Goal: Information Seeking & Learning: Understand process/instructions

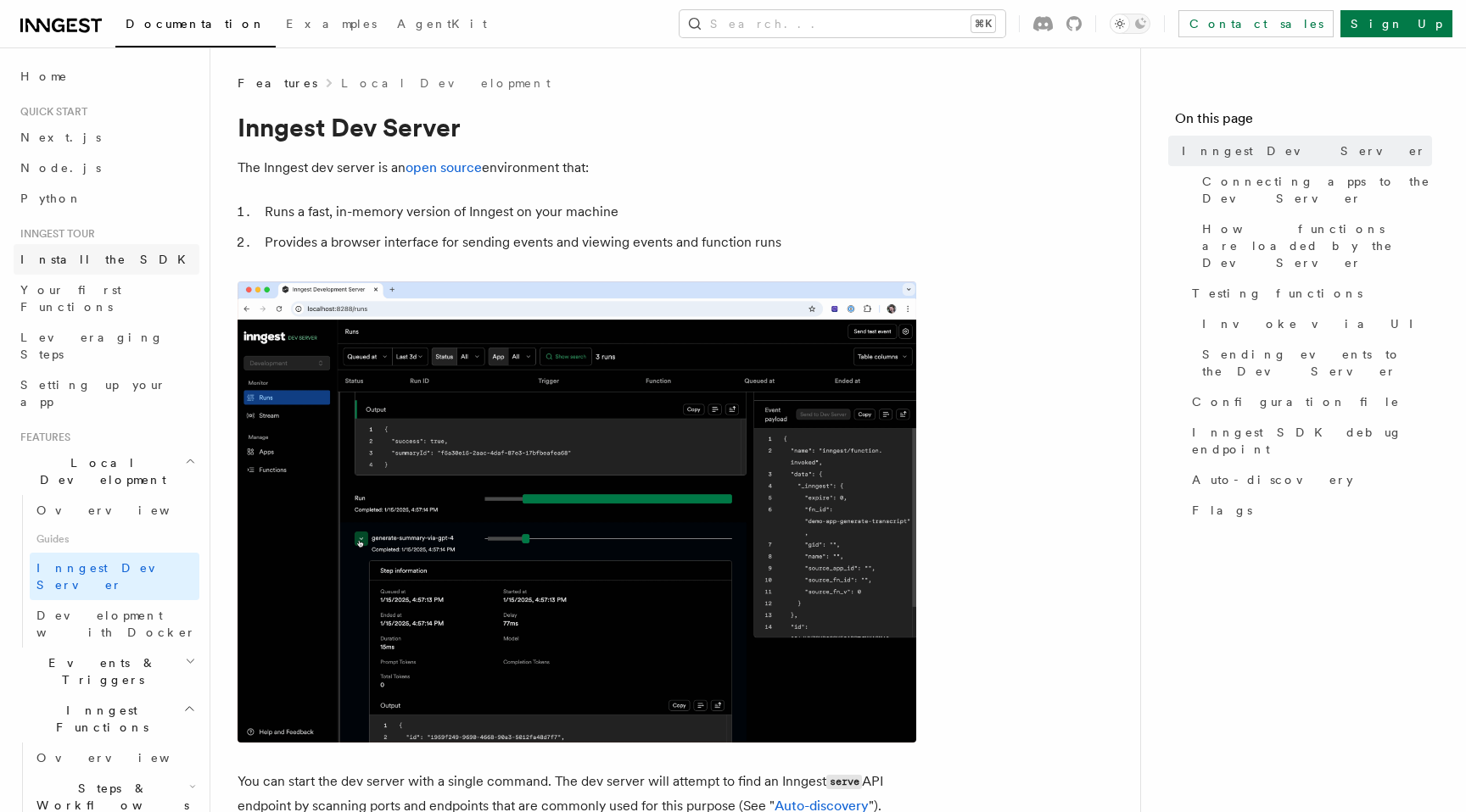
click at [56, 256] on span "Install the SDK" at bounding box center [107, 259] width 176 height 13
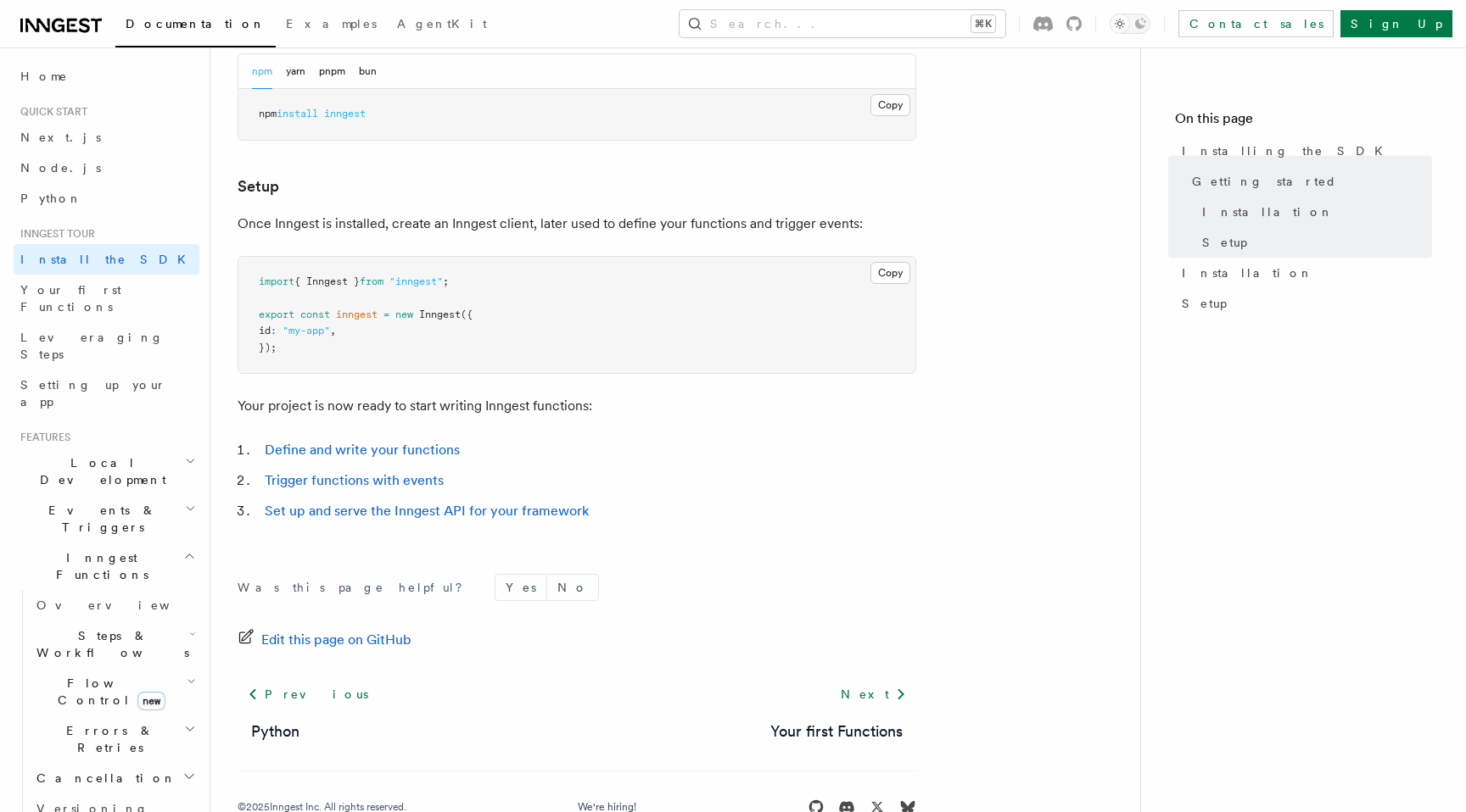
scroll to position [598, 0]
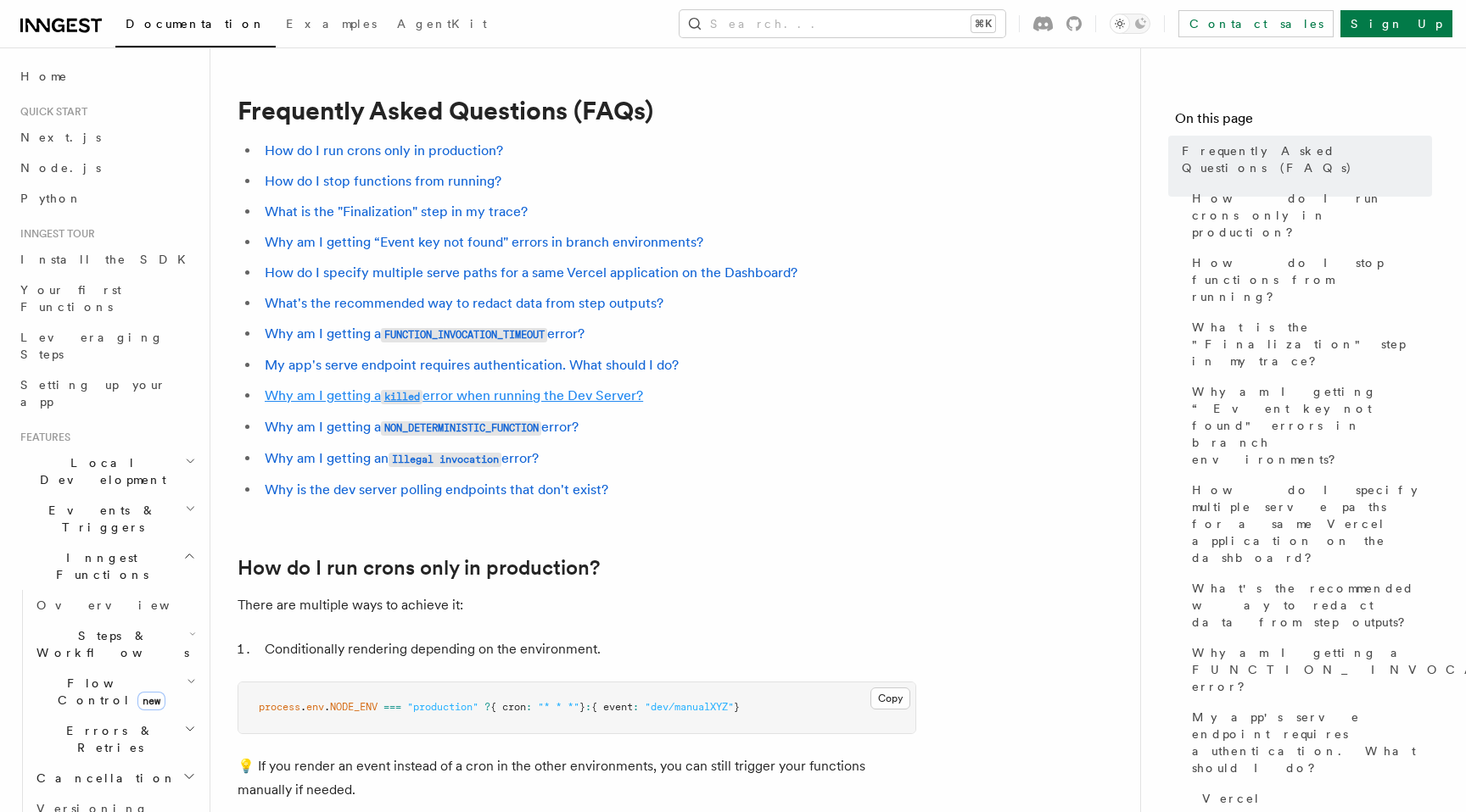
click at [453, 396] on link "Why am I getting a killed error when running the Dev Server?" at bounding box center [454, 396] width 379 height 16
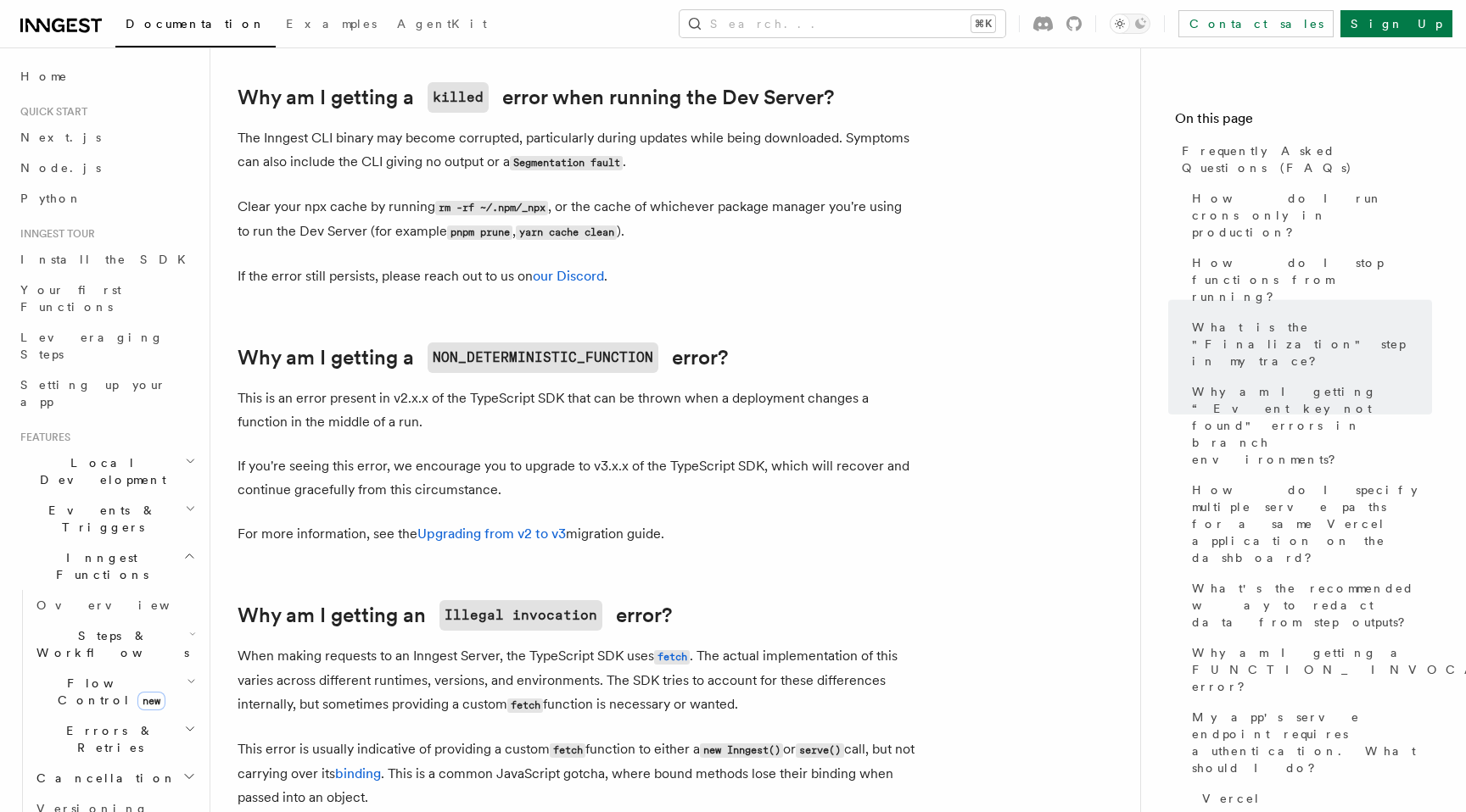
scroll to position [2326, 0]
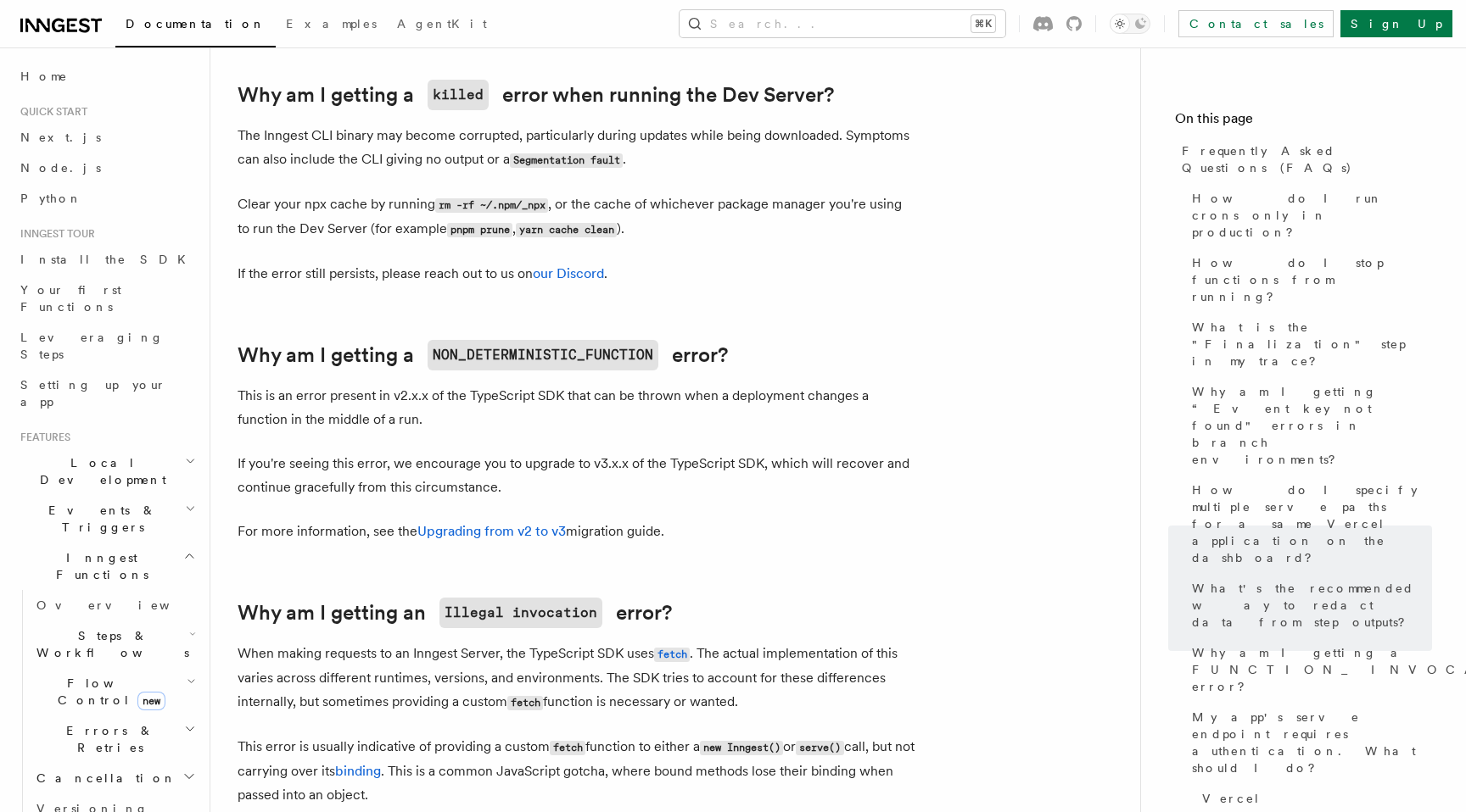
click at [449, 231] on code "pnpm prune" at bounding box center [479, 230] width 65 height 14
drag, startPoint x: 449, startPoint y: 231, endPoint x: 484, endPoint y: 231, distance: 35.0
click at [484, 231] on code "pnpm prune" at bounding box center [479, 230] width 65 height 14
copy code "pnpm prune"
click at [141, 448] on h2 "Local Development" at bounding box center [106, 471] width 186 height 47
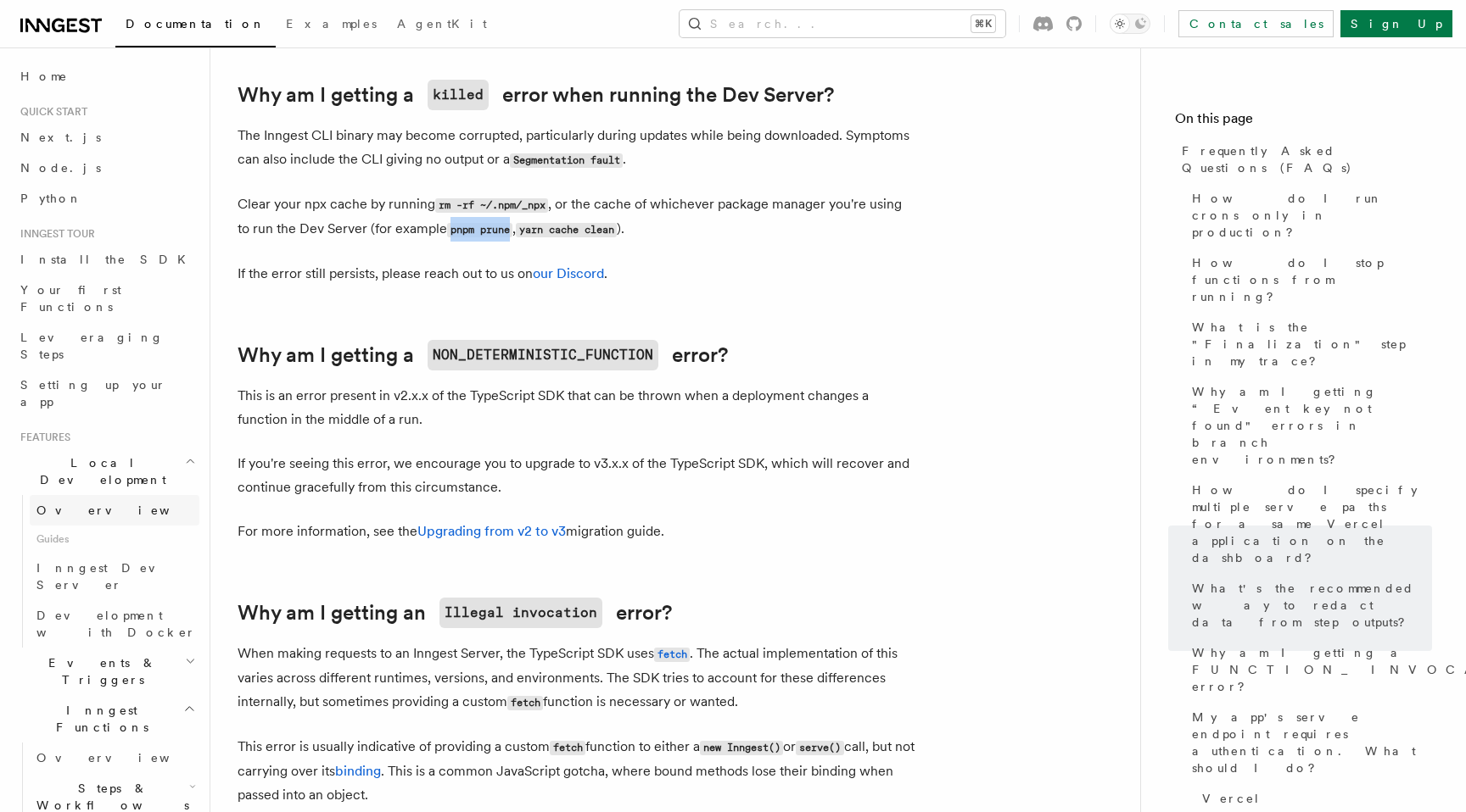
click at [100, 495] on link "Overview" at bounding box center [114, 510] width 170 height 30
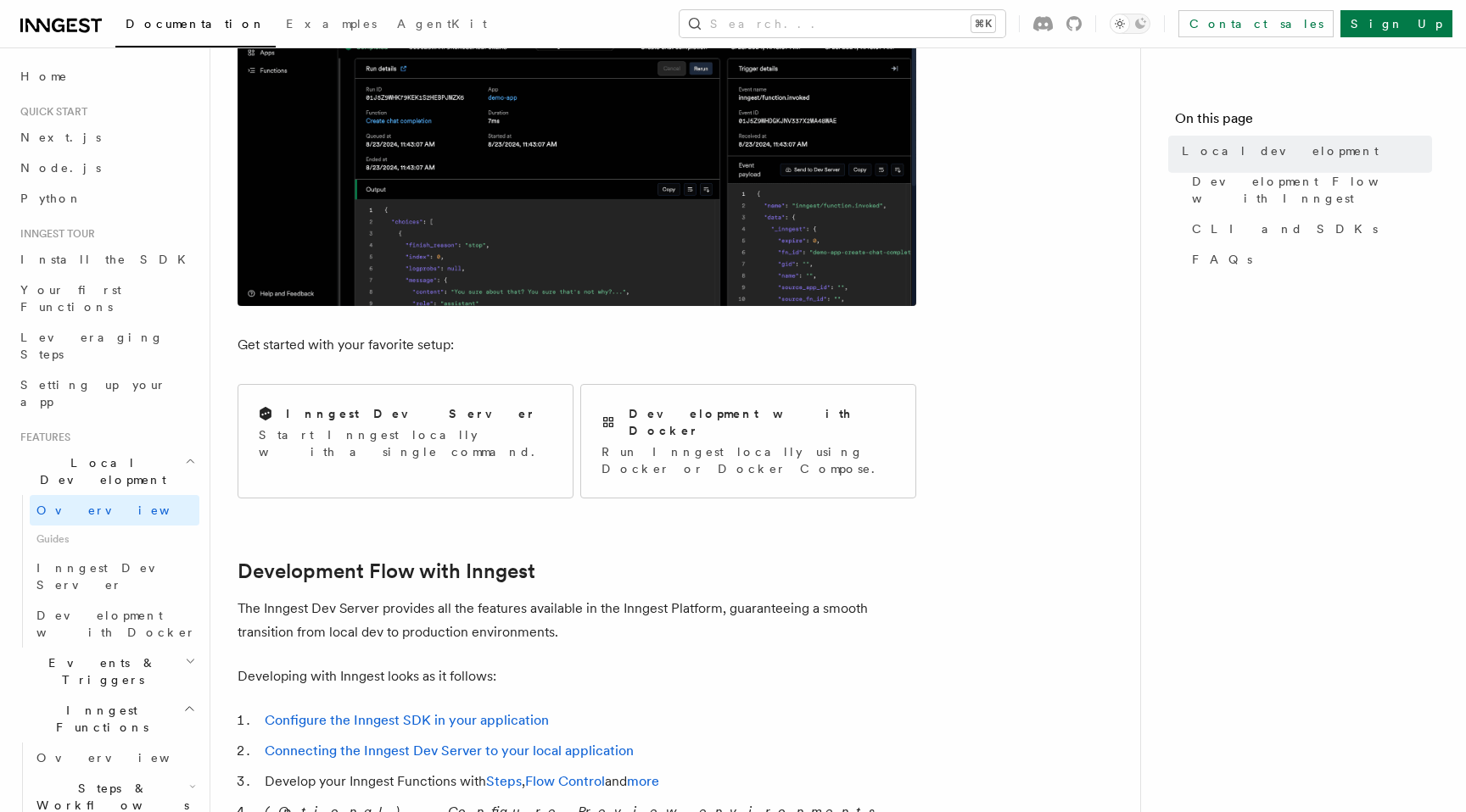
scroll to position [523, 0]
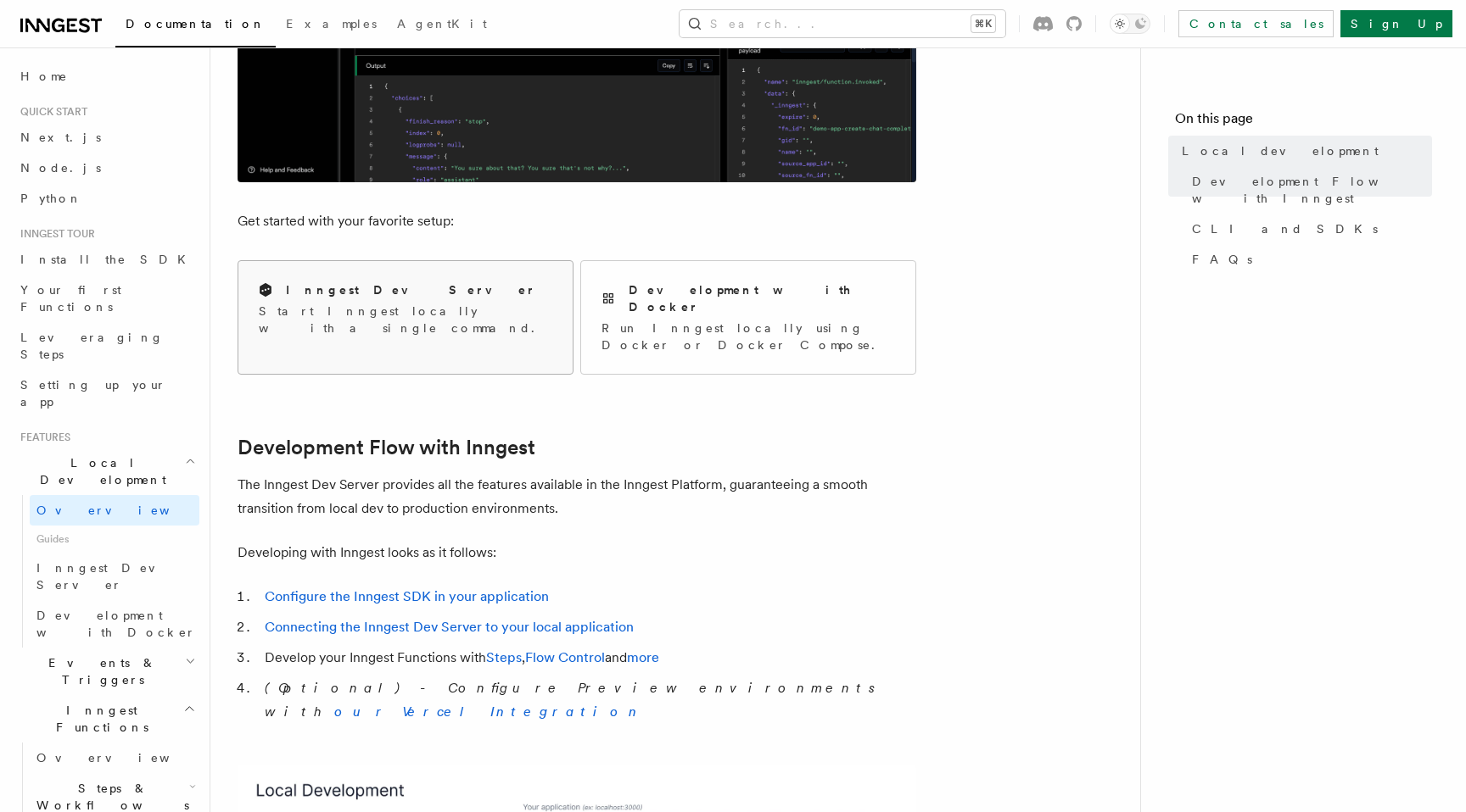
click at [384, 306] on p "Start Inngest locally with a single command." at bounding box center [405, 320] width 293 height 34
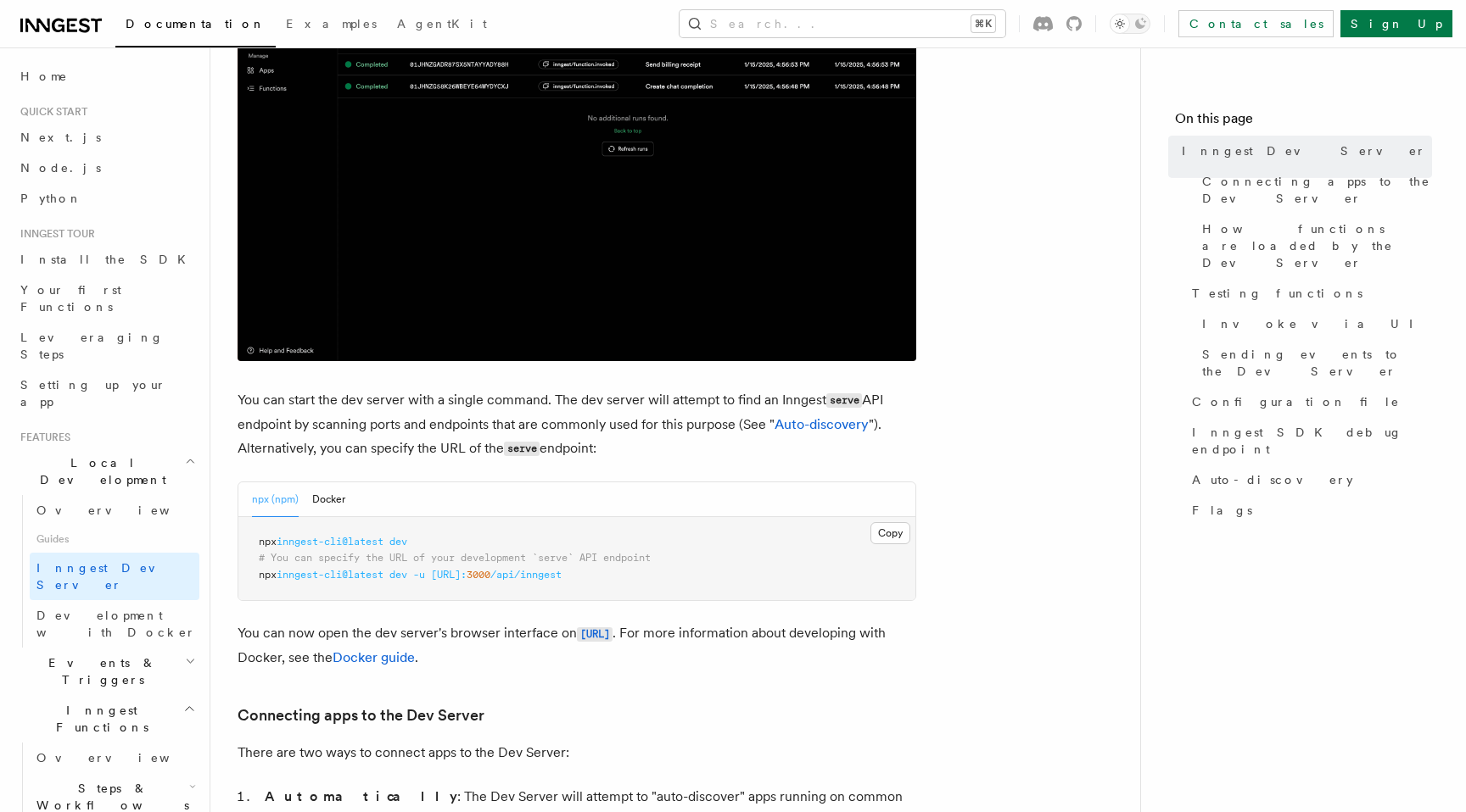
scroll to position [521, 0]
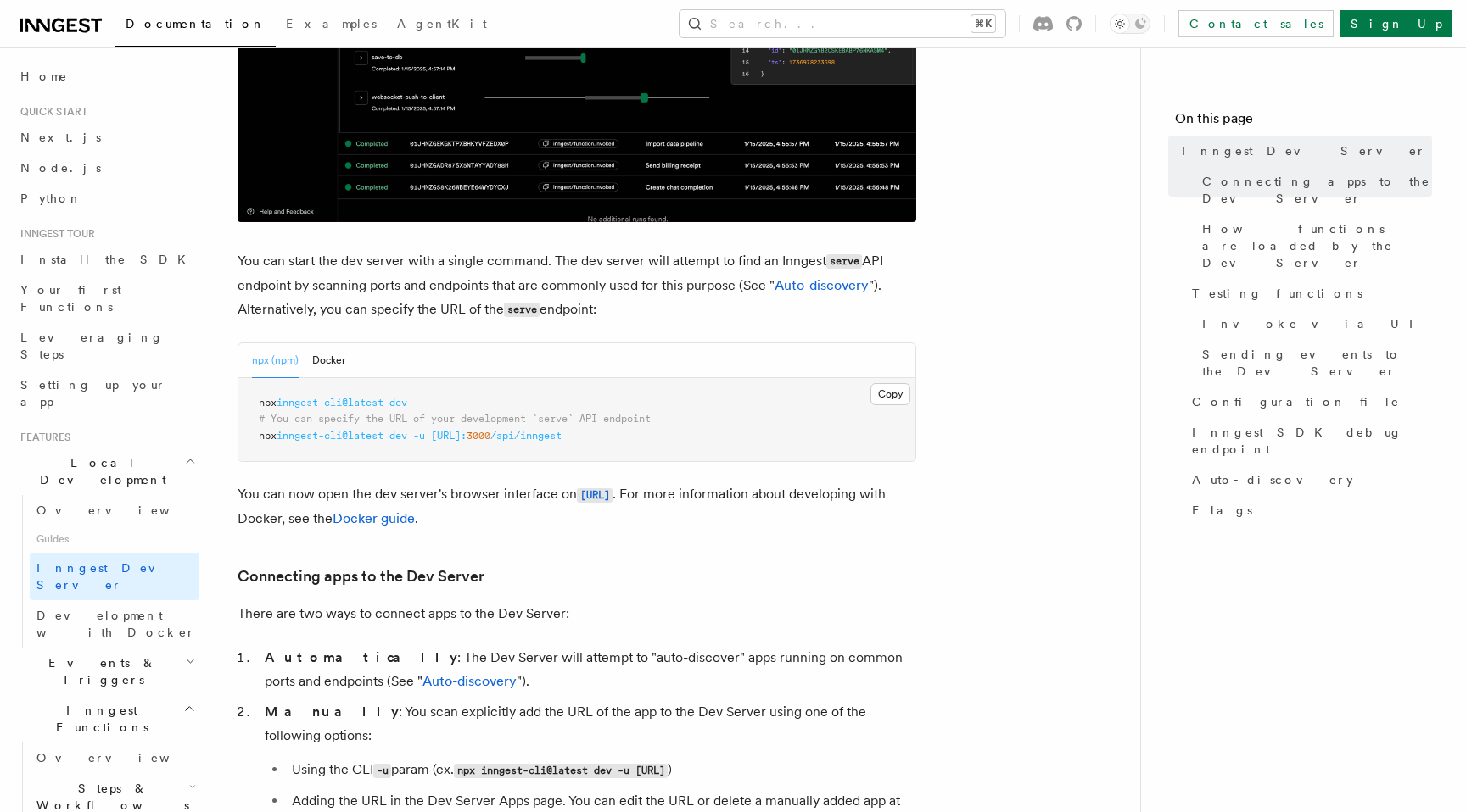
click at [266, 404] on span "npx" at bounding box center [268, 402] width 18 height 12
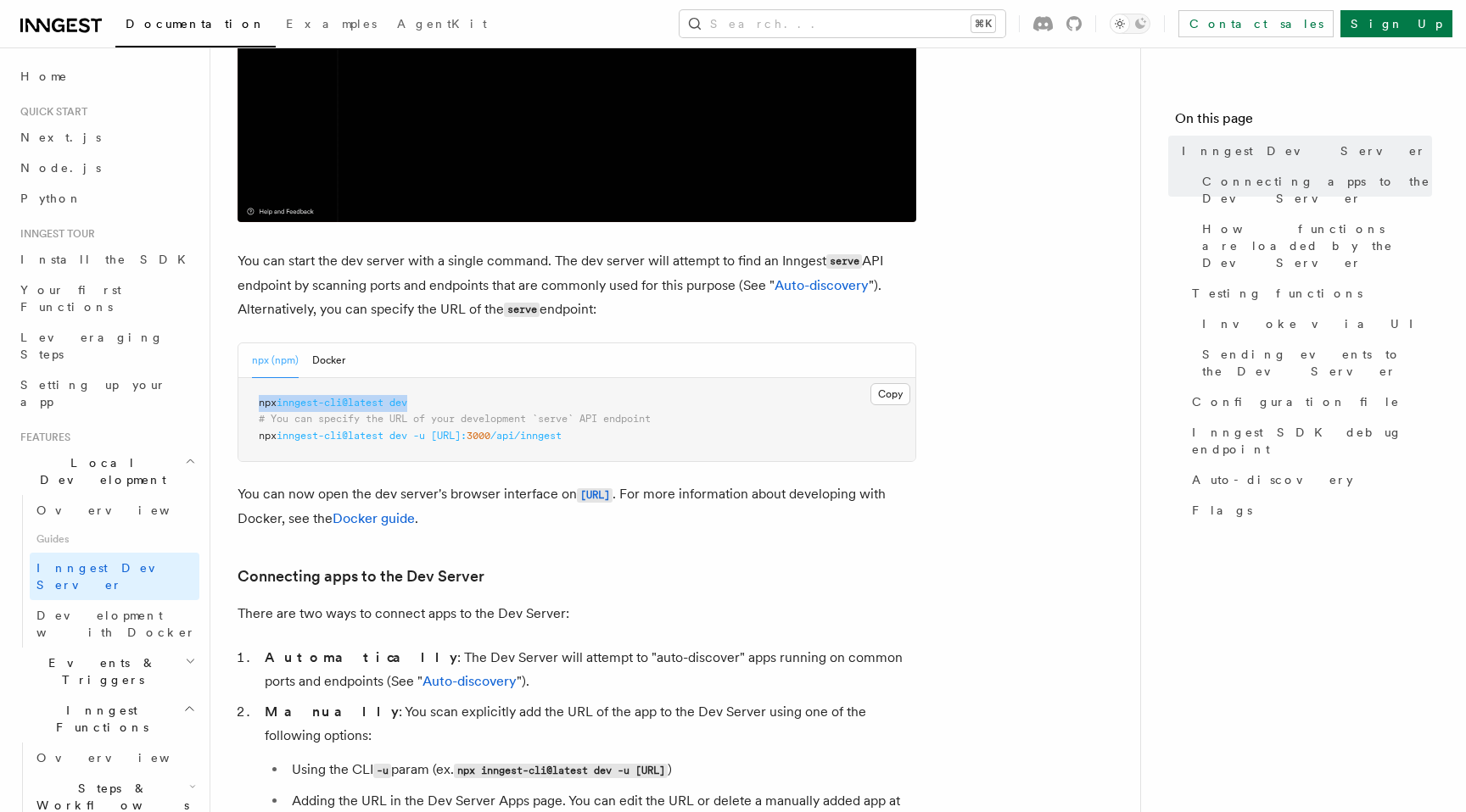
drag, startPoint x: 266, startPoint y: 404, endPoint x: 403, endPoint y: 404, distance: 137.0
click at [403, 404] on span "npx inngest-cli@latest dev" at bounding box center [333, 402] width 148 height 12
copy span "npx inngest-cli@latest dev"
